Goal: Obtain resource: Download file/media

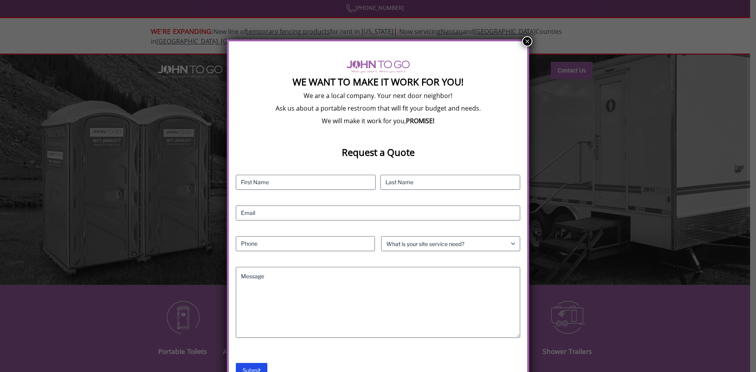
click at [528, 41] on button "×" at bounding box center [527, 41] width 10 height 10
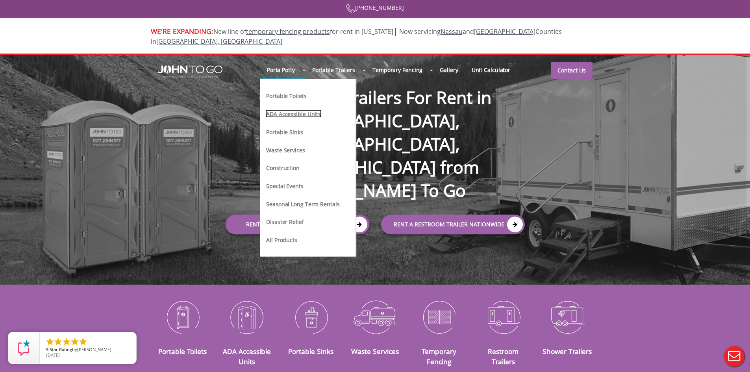
click at [299, 109] on link "ADA Accessible Units" at bounding box center [293, 113] width 56 height 8
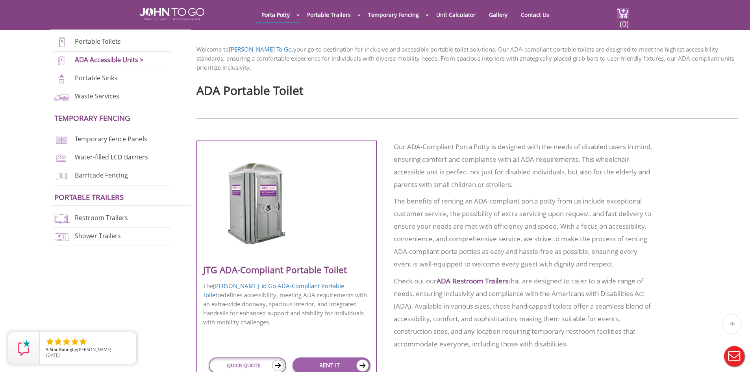
scroll to position [275, 0]
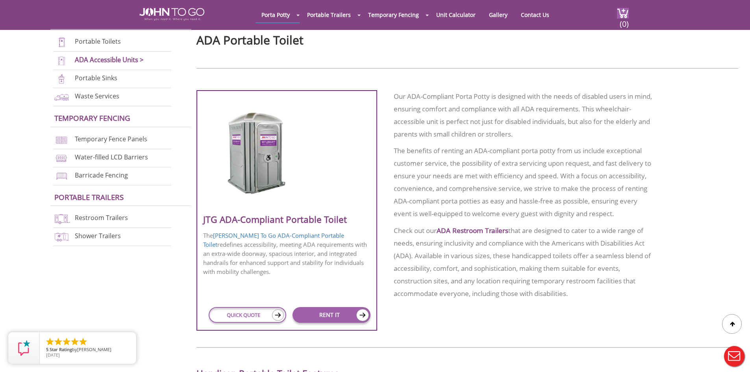
click at [278, 219] on h3 "JTG ADA-Compliant Portable Toilet" at bounding box center [286, 221] width 167 height 12
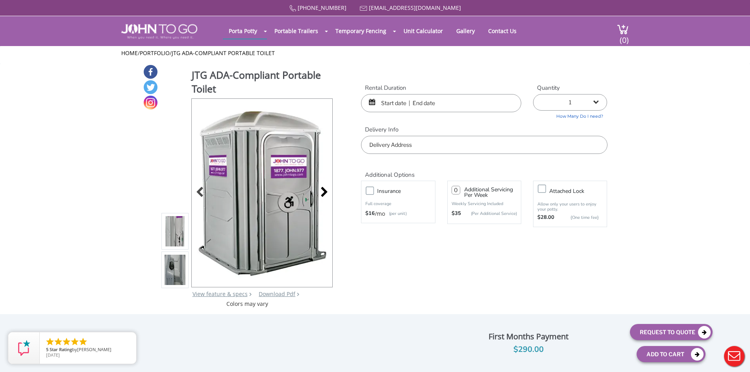
click at [324, 192] on div at bounding box center [321, 192] width 11 height 11
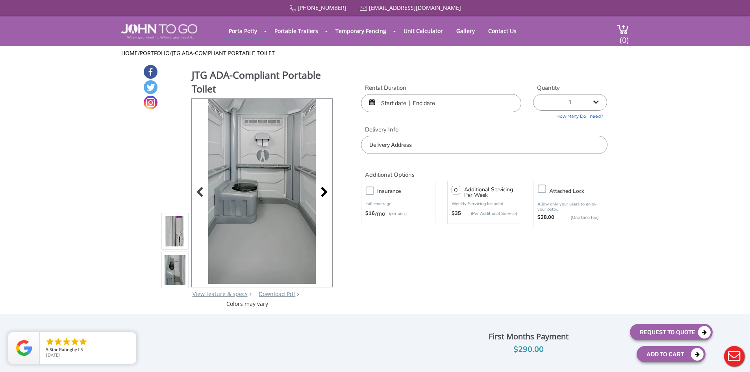
click at [325, 190] on div at bounding box center [321, 192] width 11 height 11
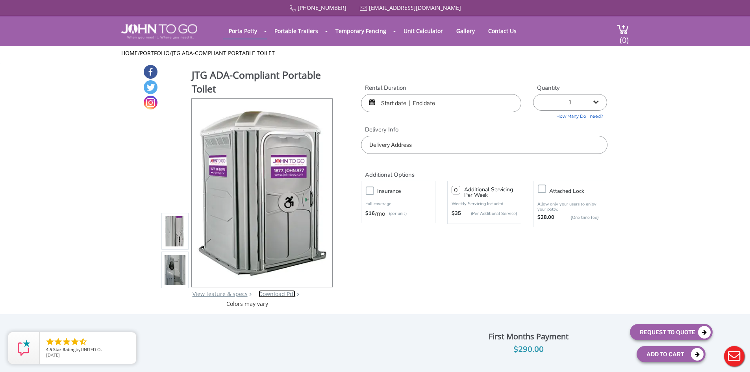
click at [279, 294] on link "Download Pdf" at bounding box center [277, 293] width 37 height 7
